Goal: Information Seeking & Learning: Check status

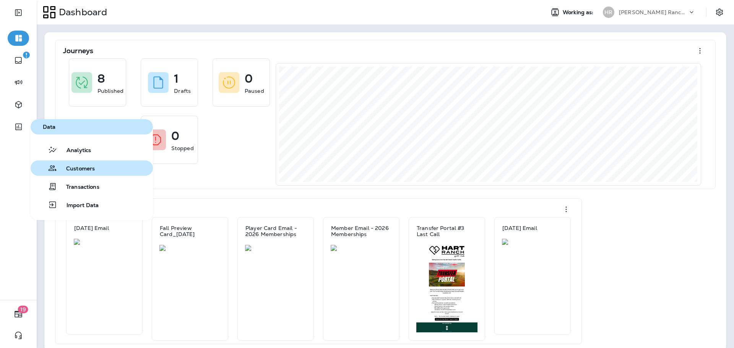
click at [96, 167] on button "Customers" at bounding box center [92, 168] width 122 height 15
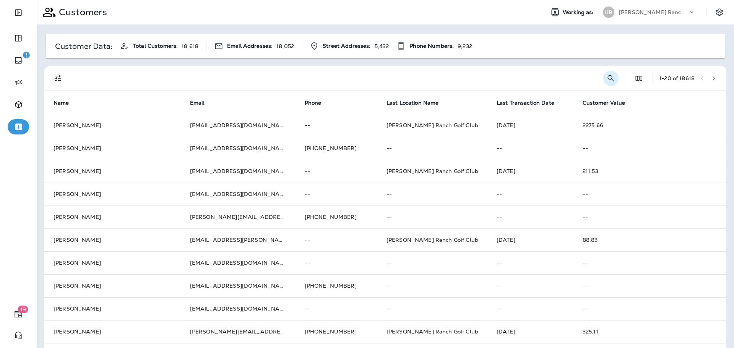
click at [603, 81] on button "Search Customers" at bounding box center [610, 78] width 15 height 15
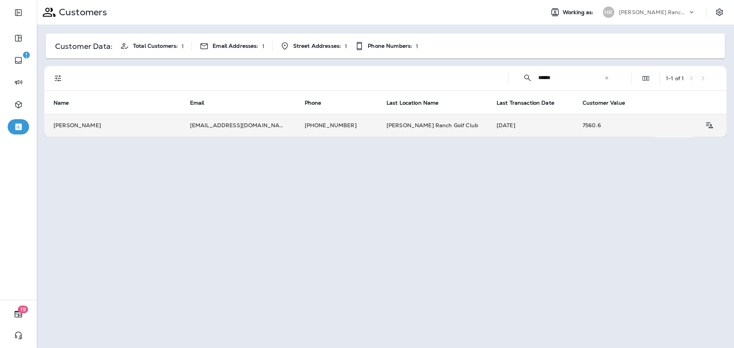
type input "******"
click at [157, 128] on td "[PERSON_NAME]" at bounding box center [112, 125] width 136 height 23
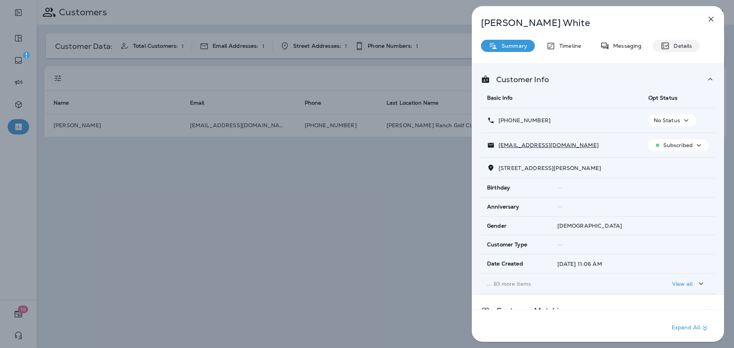
click at [678, 46] on p "Details" at bounding box center [681, 46] width 22 height 6
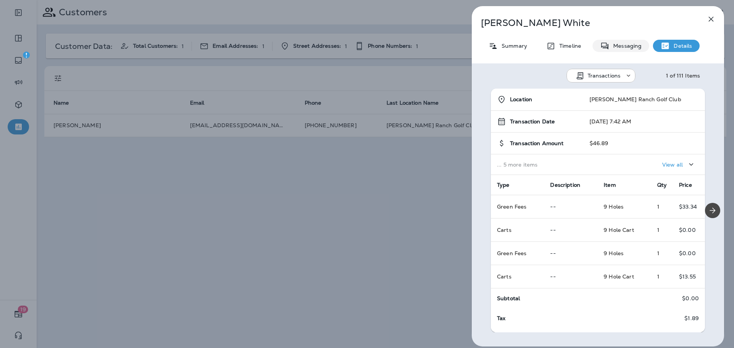
click at [604, 45] on icon at bounding box center [604, 46] width 9 height 10
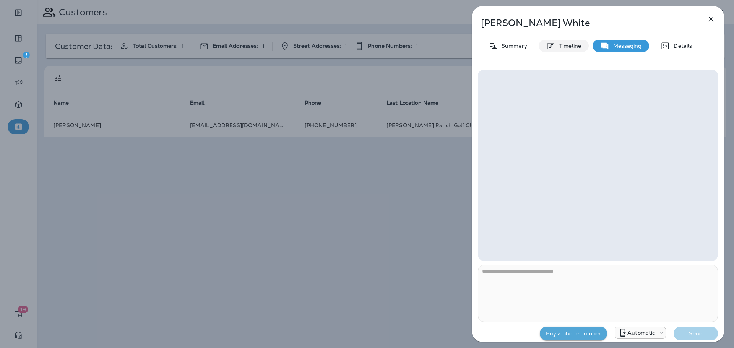
click at [557, 46] on p "Timeline" at bounding box center [568, 46] width 26 height 6
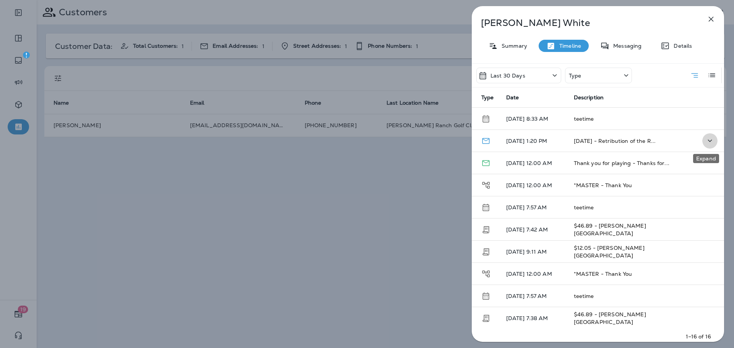
click at [708, 140] on icon "Expand" at bounding box center [710, 141] width 4 height 2
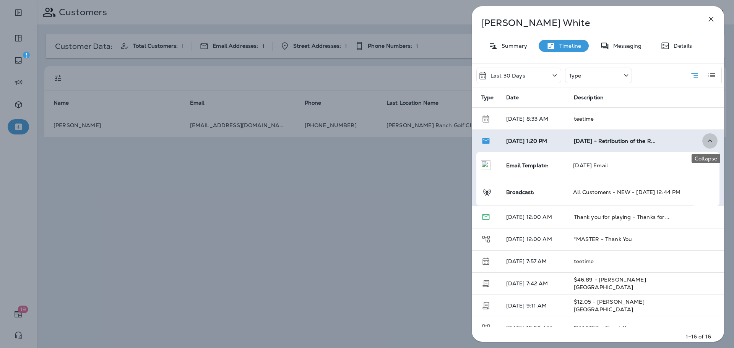
click at [708, 140] on icon "Collapse" at bounding box center [710, 140] width 4 height 2
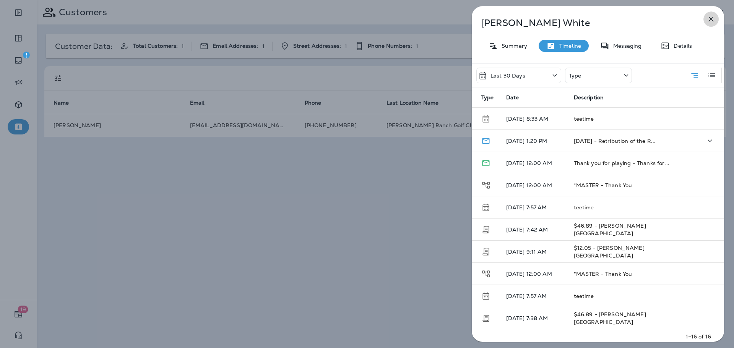
click at [711, 17] on icon "button" at bounding box center [710, 19] width 9 height 9
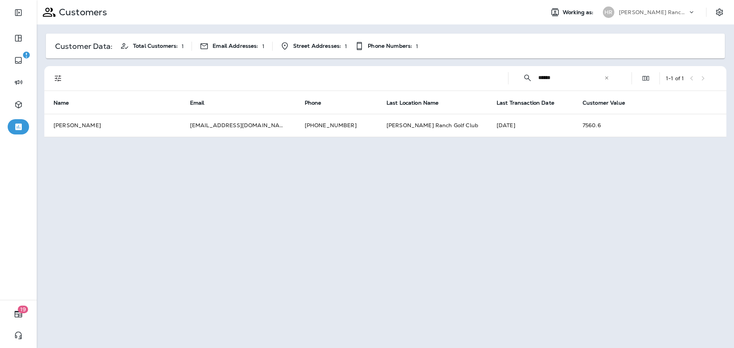
click at [606, 79] on icon at bounding box center [606, 77] width 5 height 5
click at [581, 78] on input "text" at bounding box center [577, 78] width 79 height 20
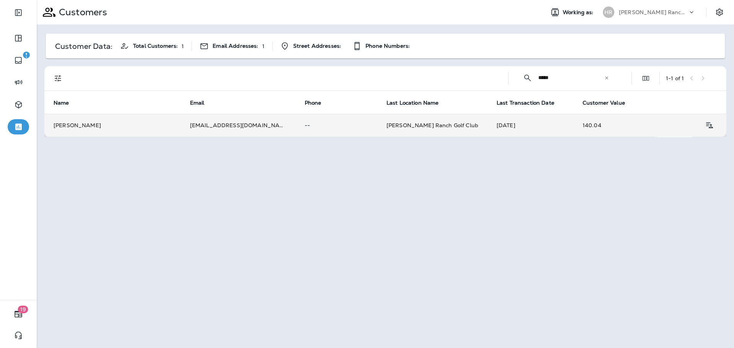
type input "*****"
click at [151, 125] on td "[PERSON_NAME]" at bounding box center [112, 125] width 136 height 23
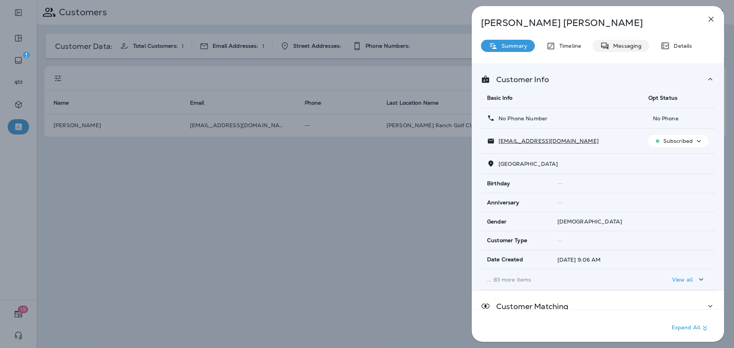
click at [617, 47] on p "Messaging" at bounding box center [625, 46] width 32 height 6
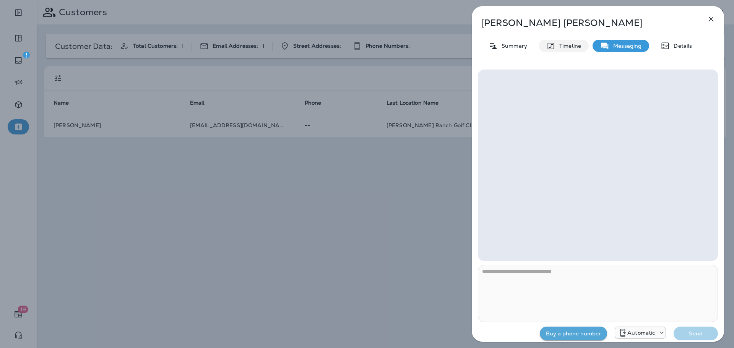
click at [573, 47] on p "Timeline" at bounding box center [568, 46] width 26 height 6
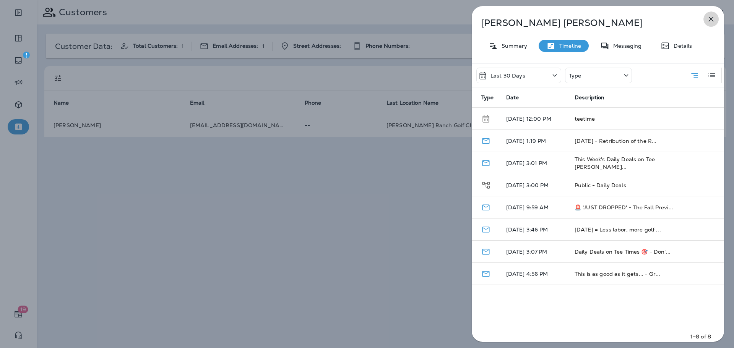
click at [709, 20] on icon "button" at bounding box center [711, 19] width 5 height 5
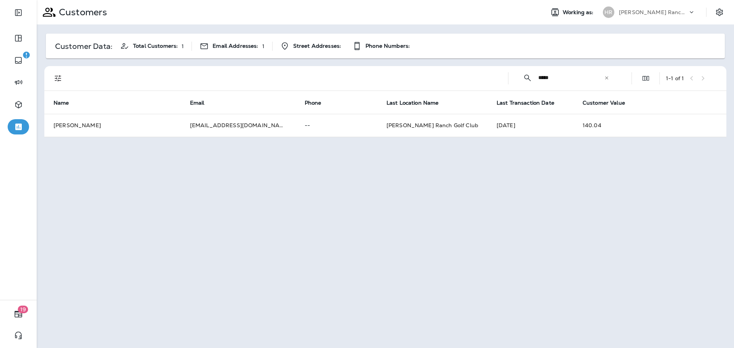
click at [608, 78] on icon at bounding box center [606, 77] width 5 height 5
click at [572, 76] on input "text" at bounding box center [577, 78] width 79 height 20
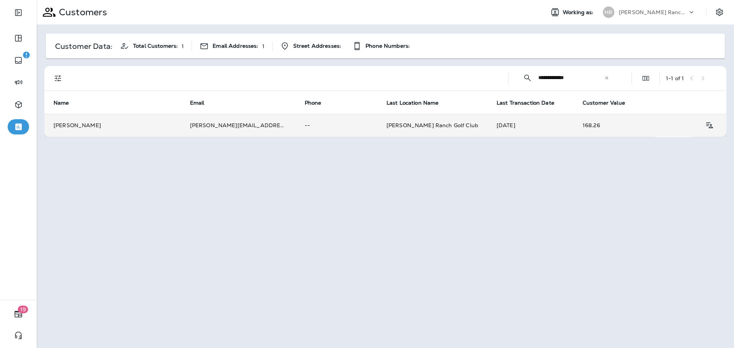
type input "**********"
click at [334, 124] on p "--" at bounding box center [336, 125] width 63 height 6
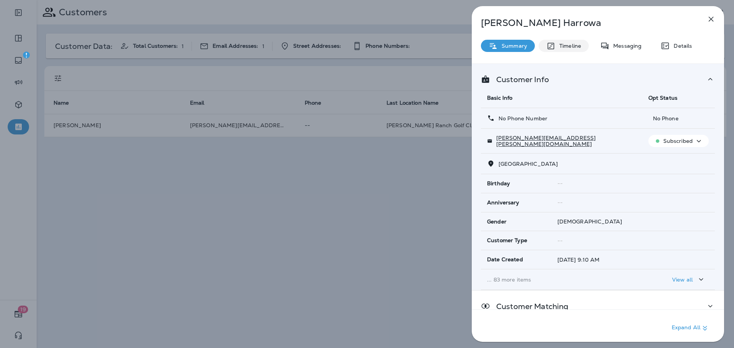
click at [566, 46] on p "Timeline" at bounding box center [568, 46] width 26 height 6
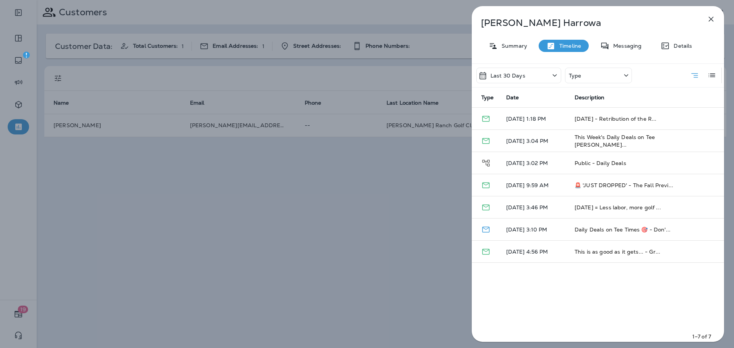
click at [710, 18] on icon "button" at bounding box center [710, 19] width 9 height 9
